Goal: Transaction & Acquisition: Purchase product/service

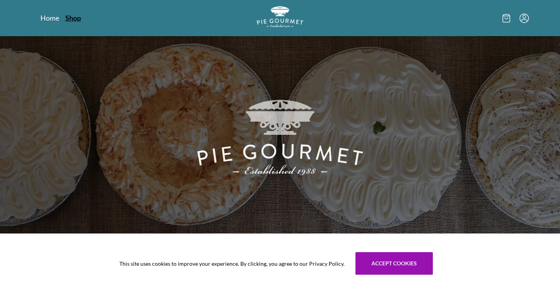
click at [75, 16] on link "Shop" at bounding box center [73, 17] width 16 height 9
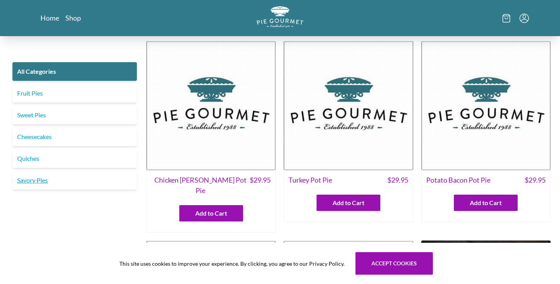
click at [80, 177] on link "Savory Pies" at bounding box center [74, 180] width 124 height 19
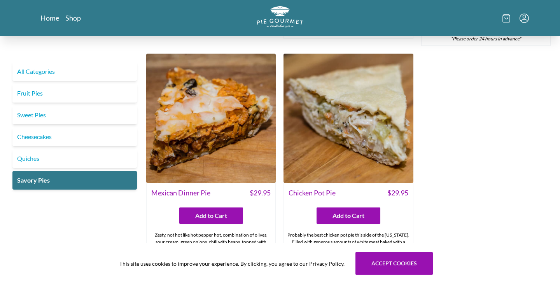
scroll to position [419, 0]
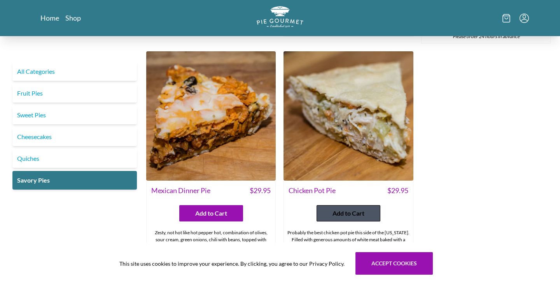
click at [340, 209] on span "Add to Cart" at bounding box center [349, 213] width 32 height 9
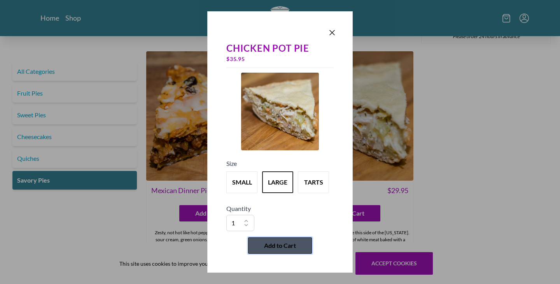
click at [303, 243] on button "Add to Cart" at bounding box center [280, 246] width 64 height 16
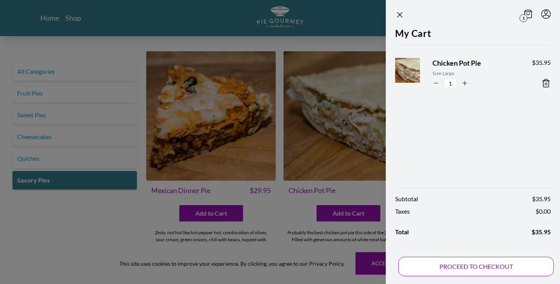
click at [476, 270] on button "PROCEED TO CHECKOUT" at bounding box center [476, 266] width 156 height 19
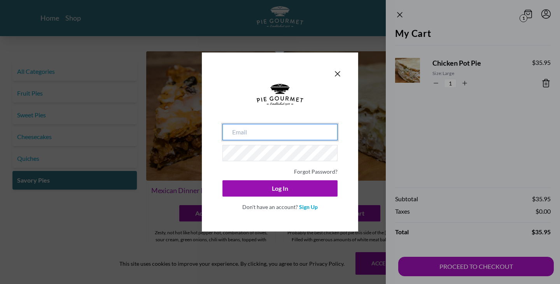
click at [303, 131] on input "email" at bounding box center [280, 132] width 115 height 16
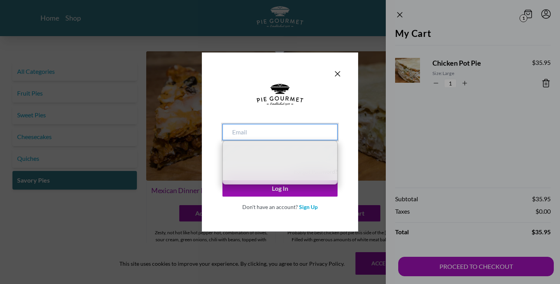
type input "[EMAIL_ADDRESS][DOMAIN_NAME]"
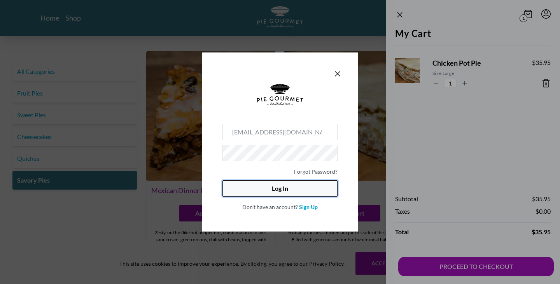
click at [272, 195] on button "Log In" at bounding box center [280, 189] width 115 height 16
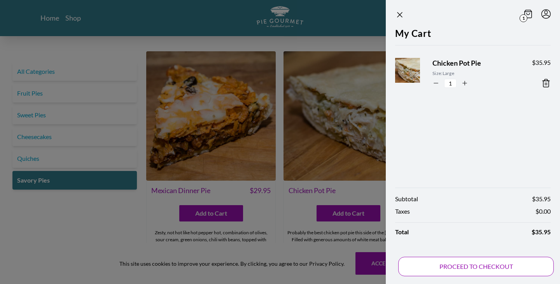
click at [454, 263] on button "PROCEED TO CHECKOUT" at bounding box center [476, 266] width 156 height 19
